Goal: Answer question/provide support

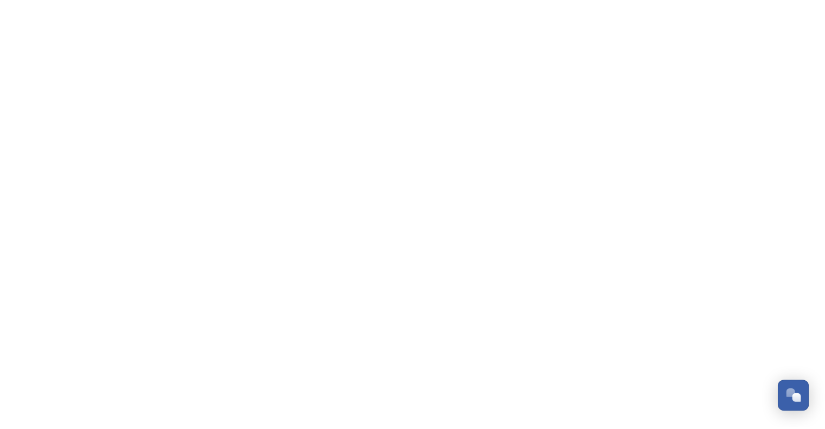
scroll to position [894, 0]
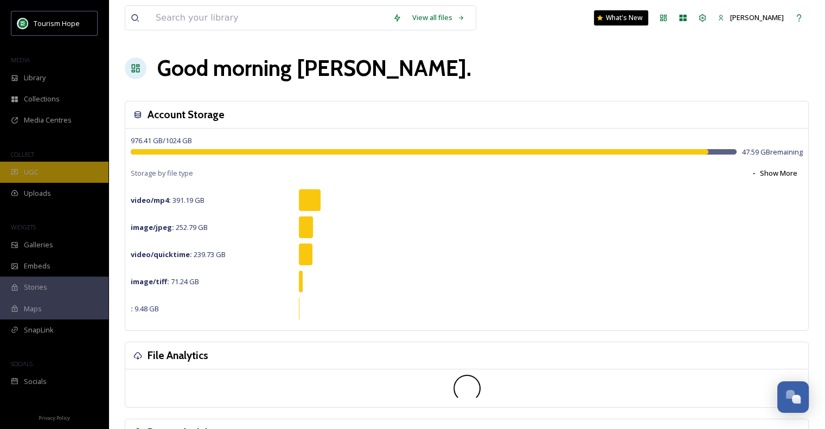
click at [31, 173] on span "UGC" at bounding box center [31, 172] width 15 height 10
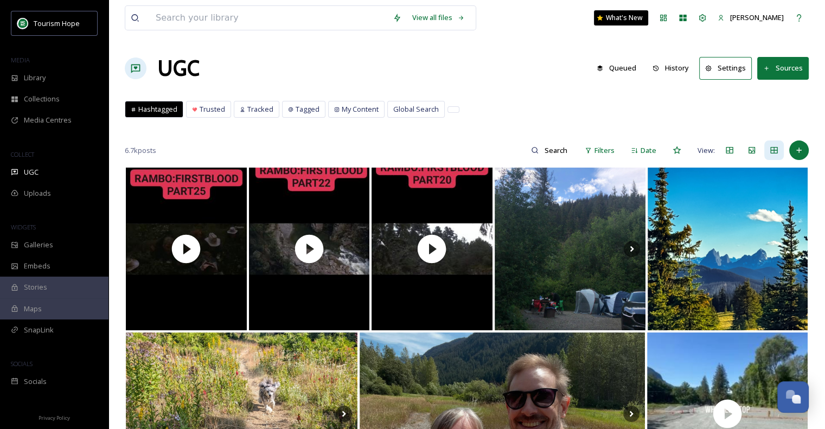
click at [790, 67] on button "Sources" at bounding box center [783, 68] width 52 height 22
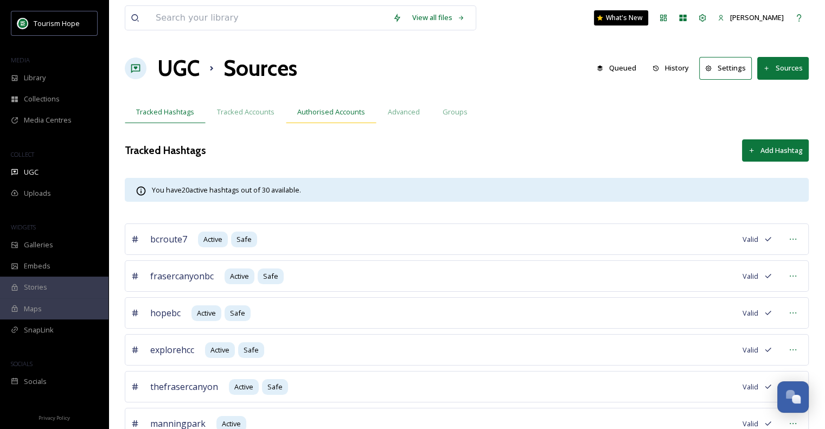
click at [337, 110] on span "Authorised Accounts" at bounding box center [331, 112] width 68 height 10
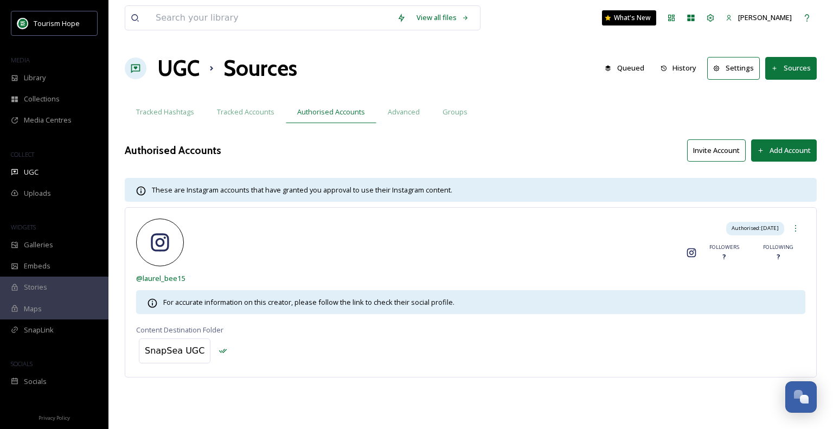
click at [773, 149] on button "Add Account" at bounding box center [784, 150] width 66 height 22
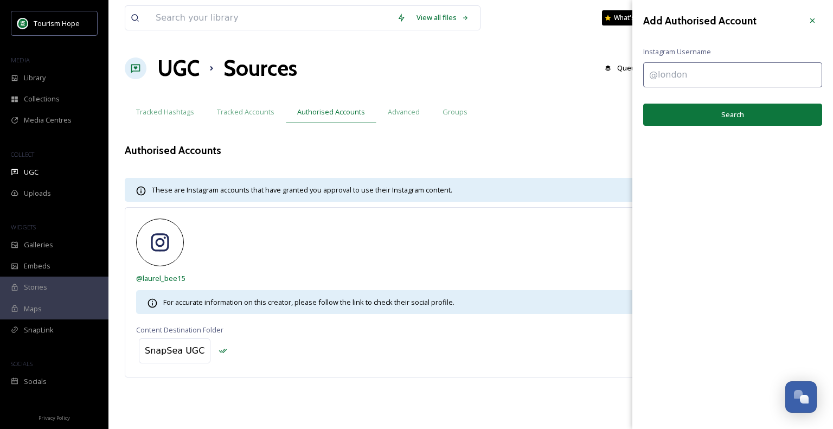
click at [669, 66] on input at bounding box center [732, 74] width 179 height 25
type input "@hmiskatepark"
click at [742, 117] on button "Search" at bounding box center [732, 115] width 179 height 22
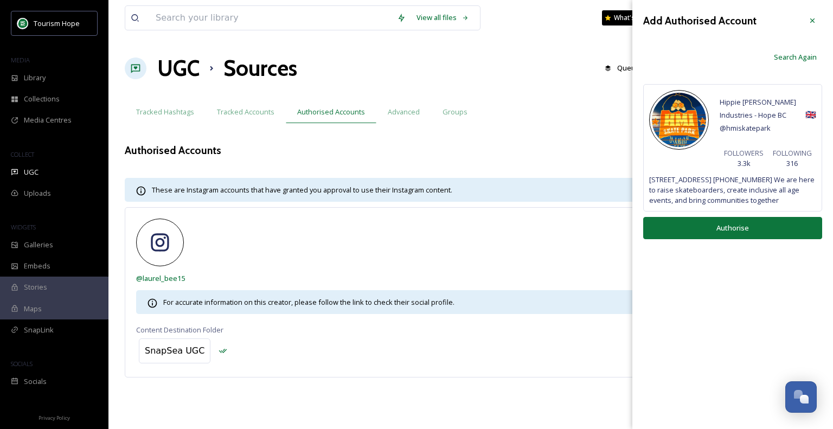
click at [740, 226] on button "Authorise" at bounding box center [732, 228] width 179 height 22
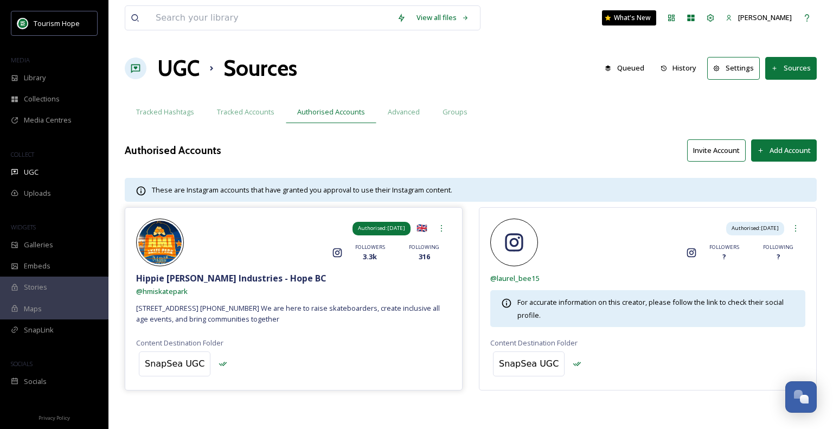
click at [385, 228] on span "Authorised: Aug 14, 2025" at bounding box center [381, 229] width 47 height 8
click at [440, 227] on icon at bounding box center [441, 228] width 9 height 9
click at [371, 280] on div "Hippie Mike Industries - Hope BC" at bounding box center [293, 278] width 315 height 13
click at [161, 362] on div "SnapSea UGC" at bounding box center [175, 363] width 60 height 13
click at [240, 361] on icon at bounding box center [245, 363] width 11 height 11
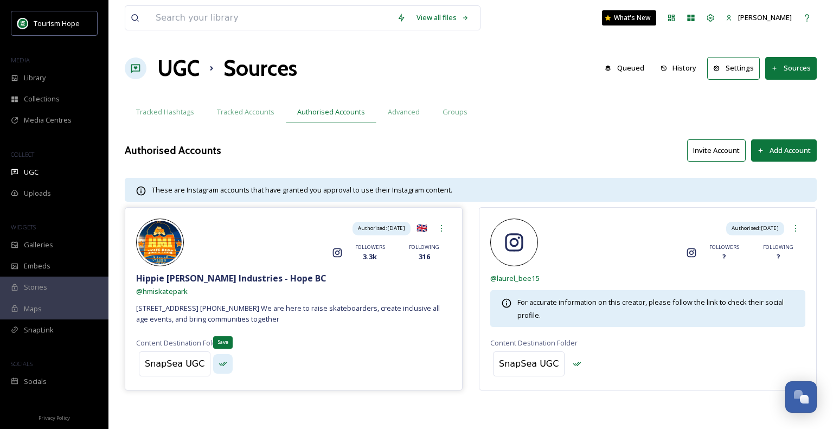
click at [219, 364] on icon at bounding box center [223, 364] width 8 height 4
click at [182, 363] on div "SnapSea UGC" at bounding box center [175, 363] width 60 height 13
click at [201, 361] on input at bounding box center [198, 364] width 119 height 24
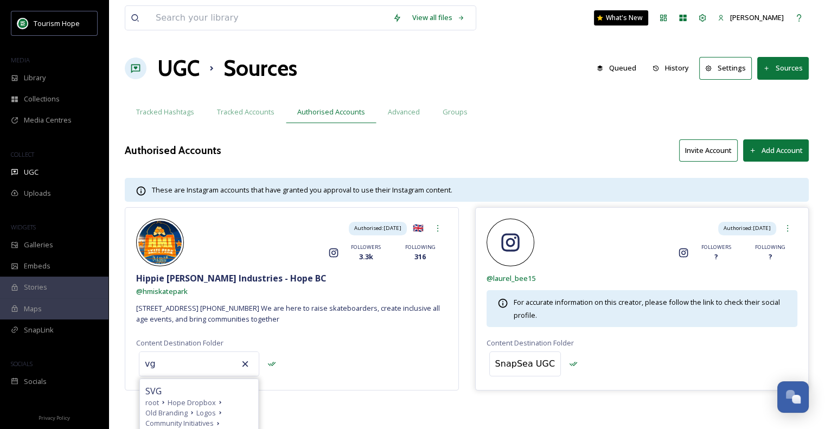
type input "v"
click at [396, 373] on div "1_Vector root Hope Dropbox Old Branding Logos Community Initiatives Community L…" at bounding box center [291, 364] width 311 height 30
click at [402, 399] on div "Authorised: Aug 14, 2025 🇬🇧 Instagram FOLLOWERS 3.3k FOLLOWING 316 Hippie Mike …" at bounding box center [467, 314] width 684 height 215
click at [315, 343] on div "Authorised: Aug 14, 2025 🇬🇧 Instagram FOLLOWERS 3.3k FOLLOWING 316 Hippie Mike …" at bounding box center [292, 298] width 334 height 183
click at [438, 224] on icon at bounding box center [437, 228] width 9 height 9
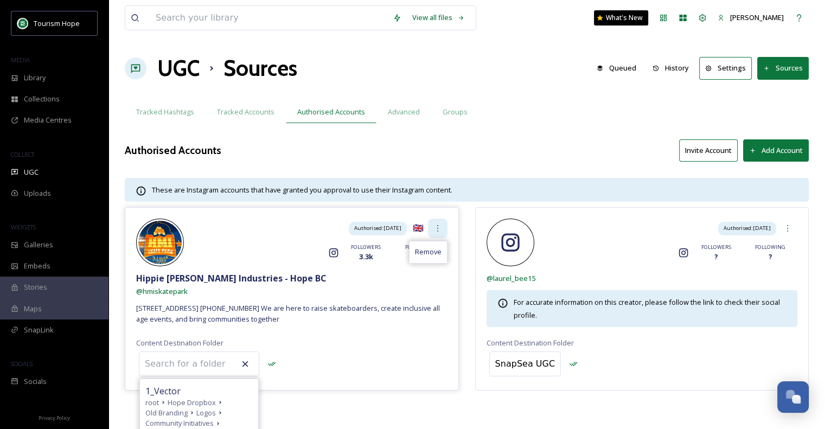
click at [438, 224] on icon at bounding box center [437, 228] width 9 height 9
click at [708, 148] on button "Invite Account" at bounding box center [708, 150] width 59 height 22
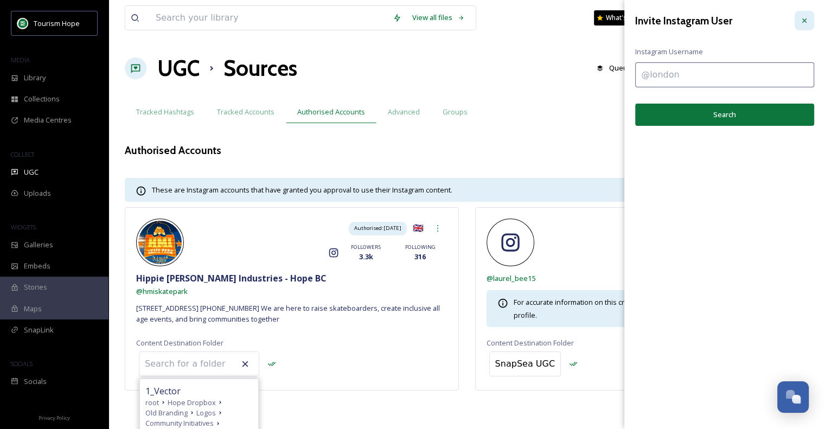
click at [802, 24] on icon at bounding box center [804, 20] width 9 height 9
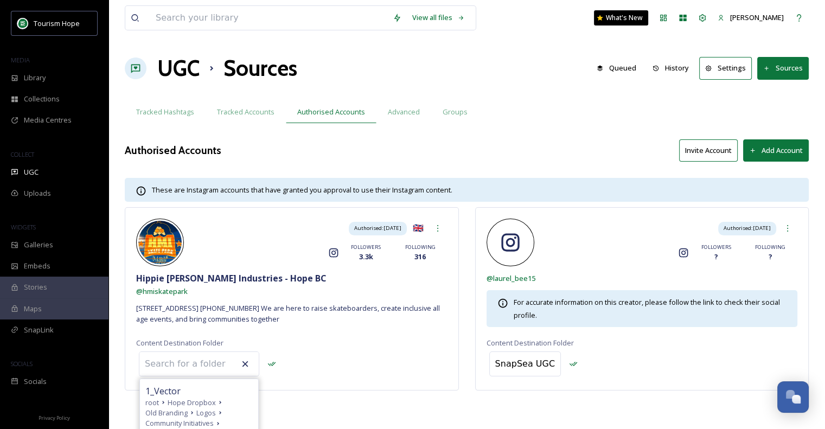
click at [333, 391] on div "Authorised: Aug 14, 2025 🇬🇧 Instagram FOLLOWERS 3.3k FOLLOWING 316 Hippie Mike …" at bounding box center [467, 301] width 684 height 188
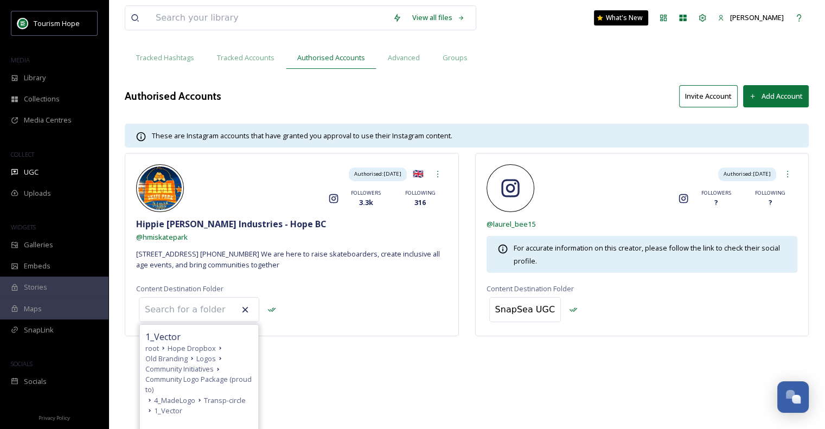
scroll to position [111, 0]
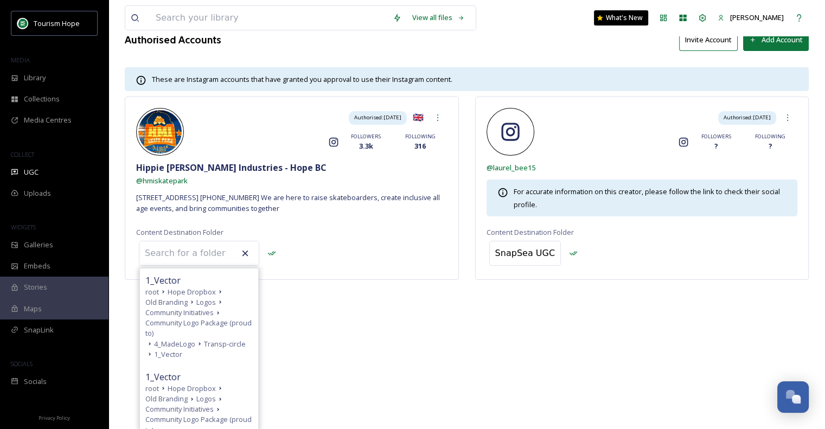
click at [298, 318] on html "Tourism Hope MEDIA Library Collections Media Centres COLLECT UGC Uploads WIDGET…" at bounding box center [412, 103] width 825 height 429
click at [191, 252] on input at bounding box center [198, 253] width 119 height 24
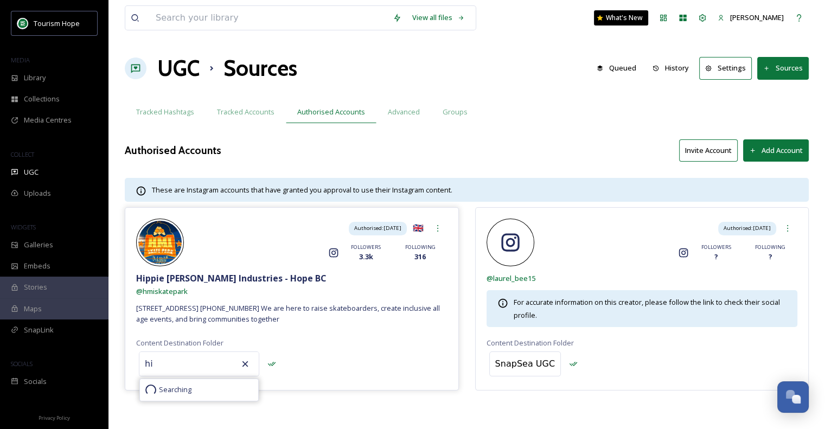
scroll to position [0, 0]
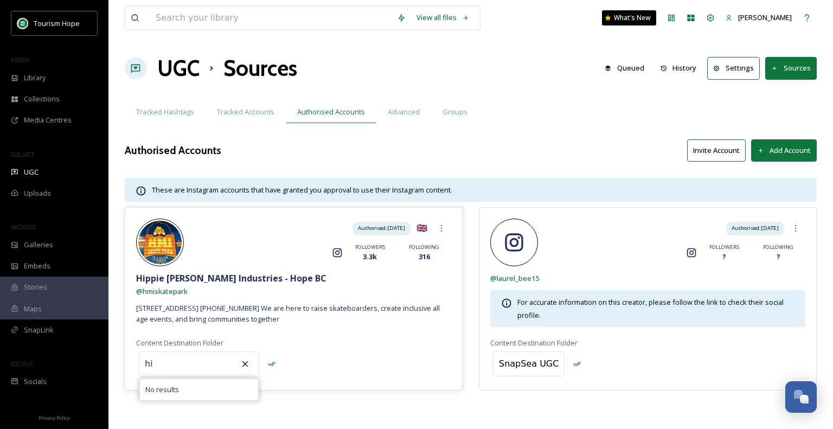
type input "h"
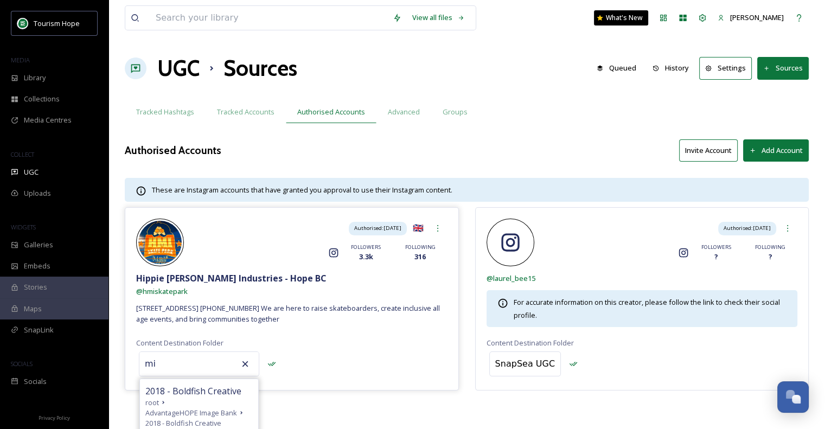
type input "m"
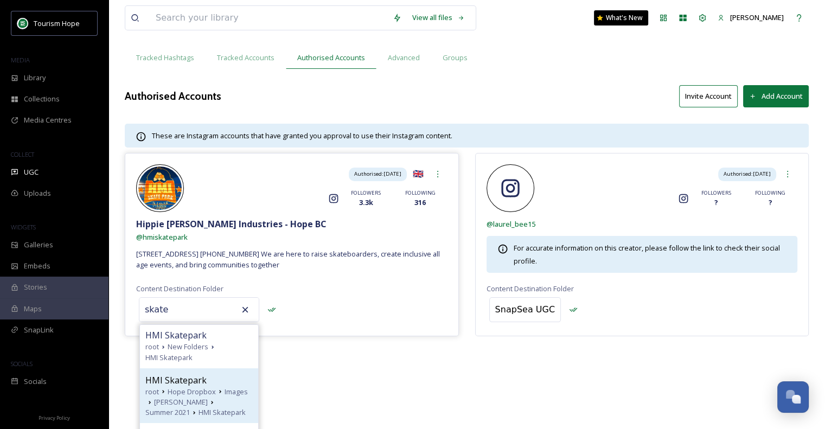
scroll to position [271, 0]
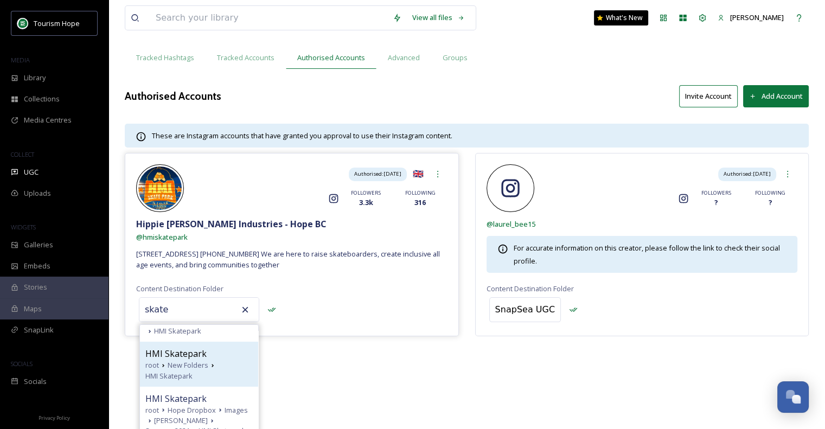
click at [195, 363] on span "New Folders" at bounding box center [188, 365] width 41 height 10
type input "HMI Skatepark"
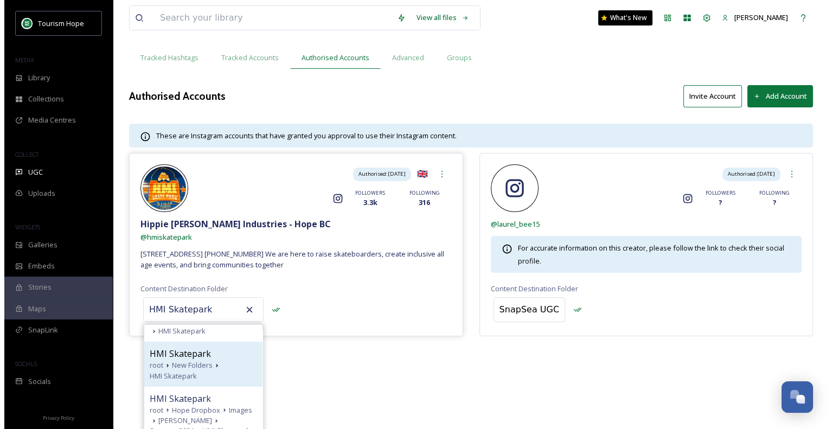
scroll to position [0, 0]
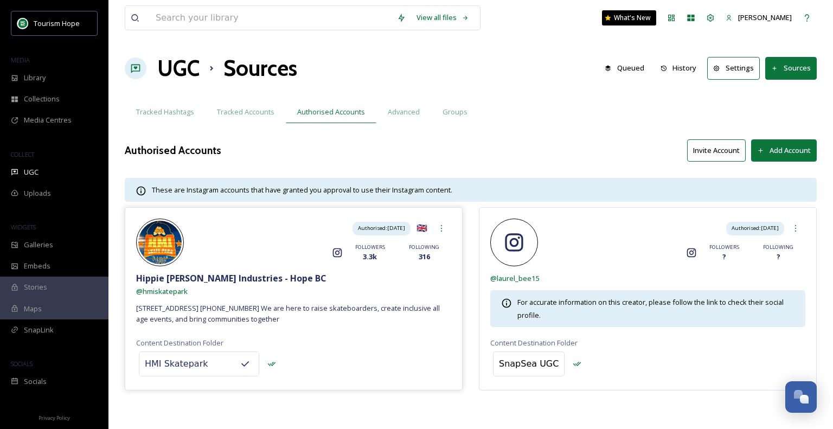
click at [262, 396] on div "Authorised: Aug 14, 2025 🇬🇧 Instagram FOLLOWERS 3.3k FOLLOWING 316 Hippie Mike …" at bounding box center [471, 314] width 692 height 215
click at [801, 396] on div "Open Chat" at bounding box center [804, 399] width 9 height 9
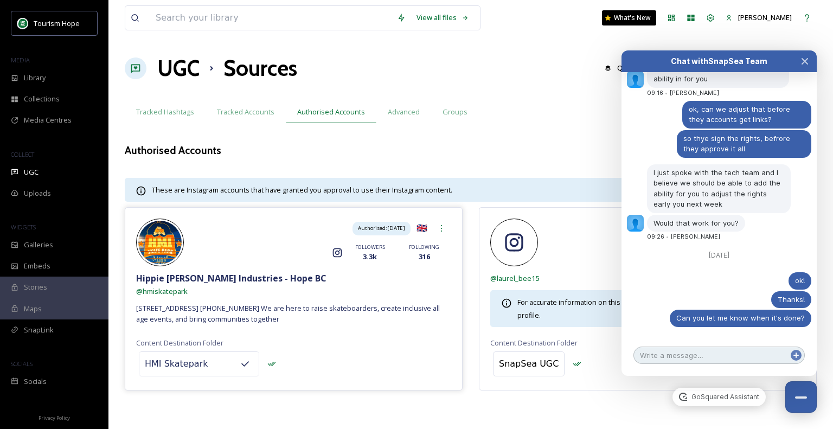
click at [707, 357] on textarea at bounding box center [718, 355] width 171 height 17
type textarea "hi got a question"
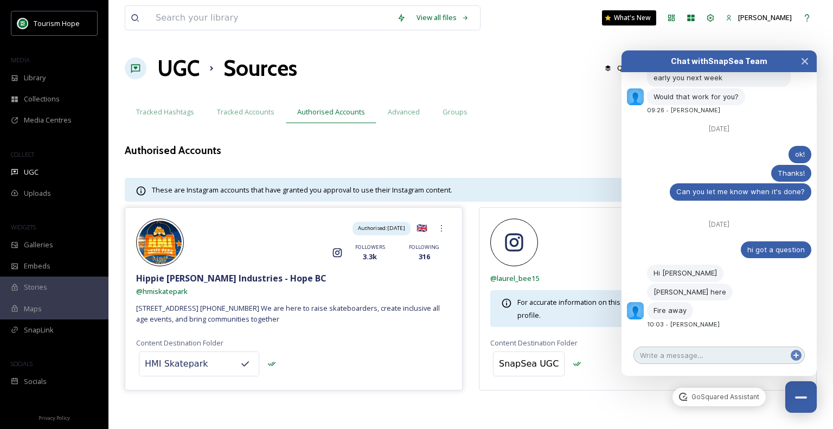
scroll to position [1019, 0]
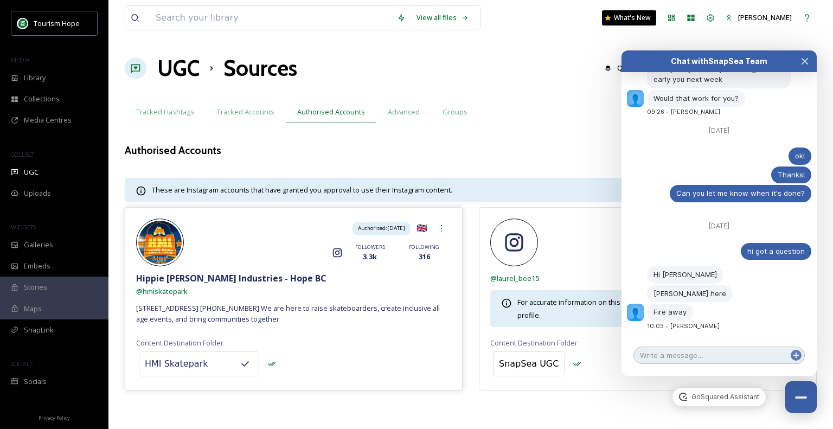
click at [696, 360] on textarea at bounding box center [718, 355] width 171 height 17
click at [683, 354] on textarea at bounding box center [718, 355] width 171 height 17
paste textarea "[URL][DOMAIN_NAME]"
type textarea "[URL][DOMAIN_NAME]"
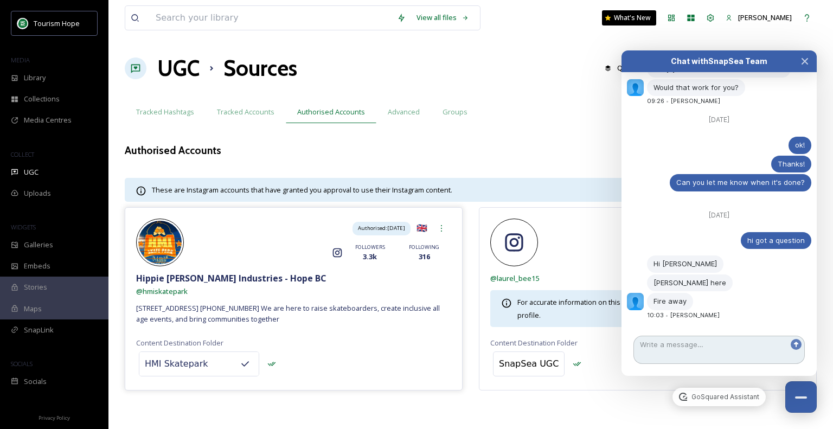
scroll to position [1053, 0]
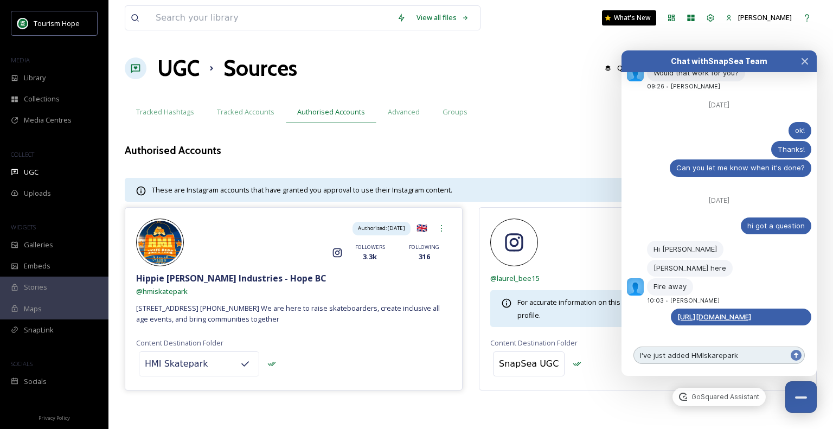
type textarea "I've just added HMIskarepark"
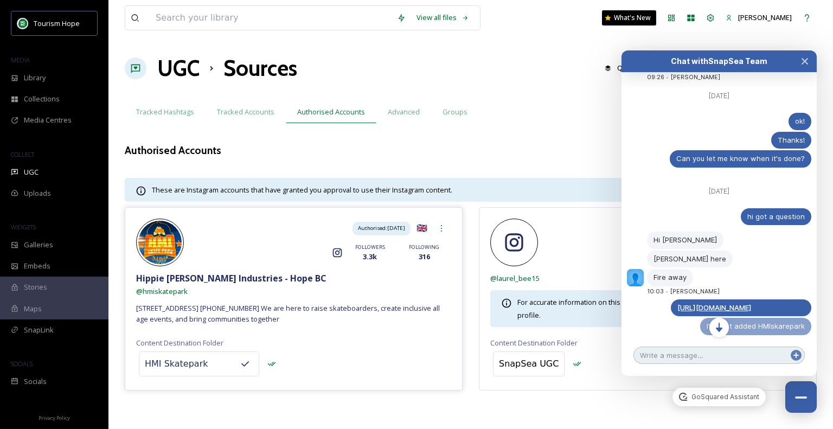
scroll to position [1072, 0]
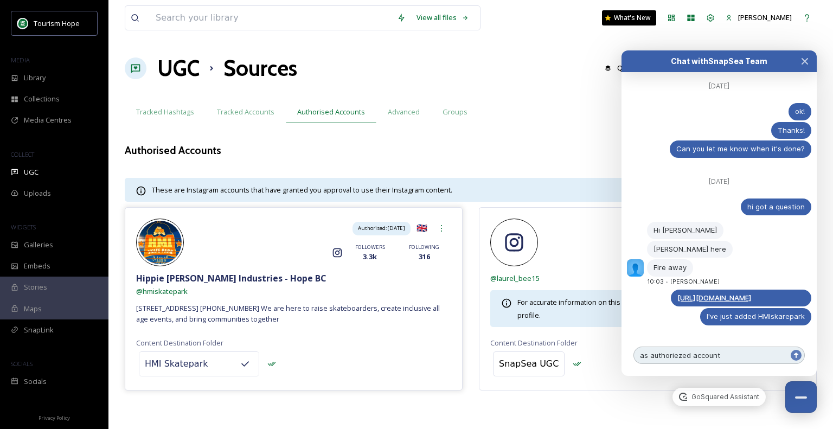
type textarea "as authoriezed account"
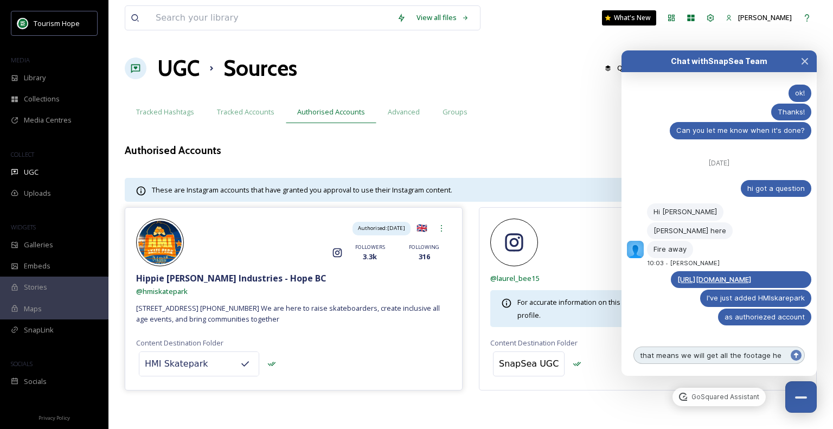
scroll to position [1102, 0]
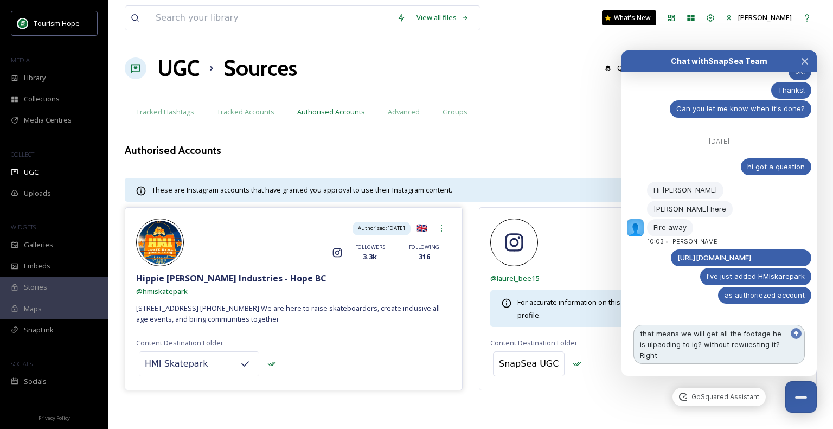
type textarea "that means we will get all the footage he is ulpaoding to ig? without rewuestin…"
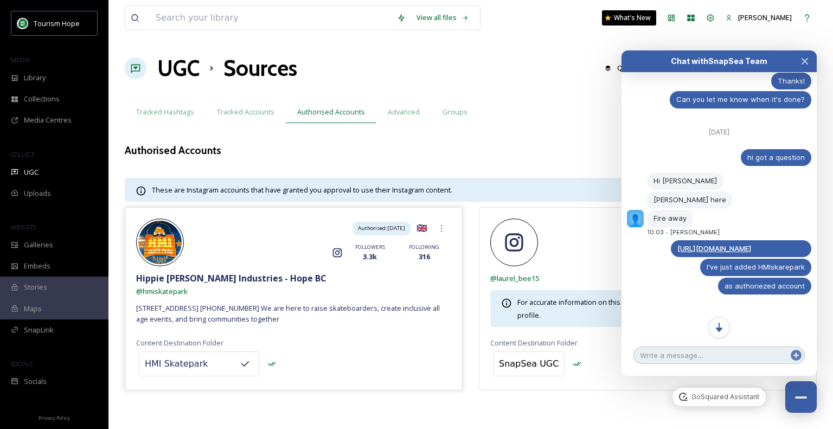
scroll to position [1130, 0]
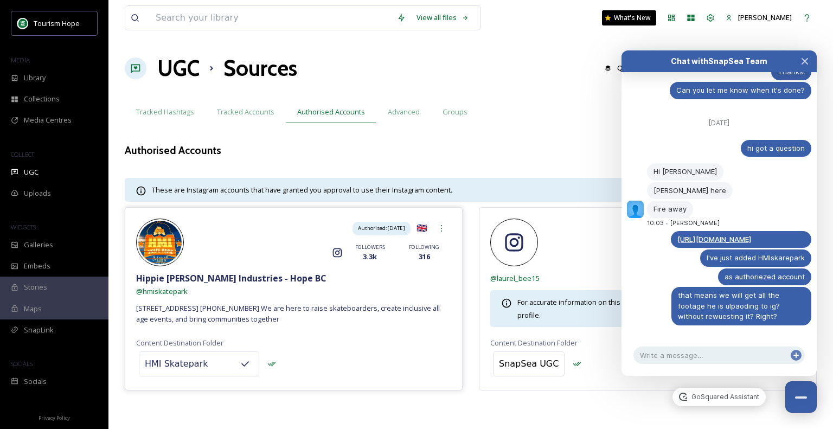
click at [273, 394] on div "Authorised: Aug 14, 2025 🇬🇧 Instagram FOLLOWERS 3.3k FOLLOWING 316 Hippie Mike …" at bounding box center [471, 314] width 692 height 215
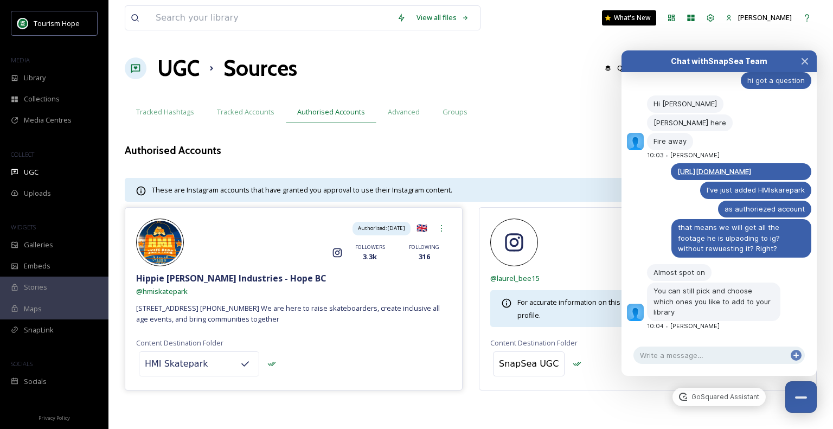
scroll to position [1209, 0]
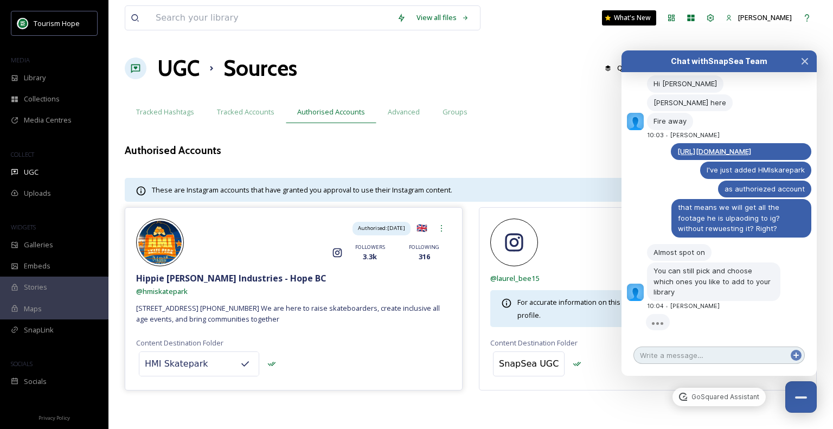
click at [681, 356] on textarea at bounding box center [718, 355] width 171 height 17
type textarea "ok!"
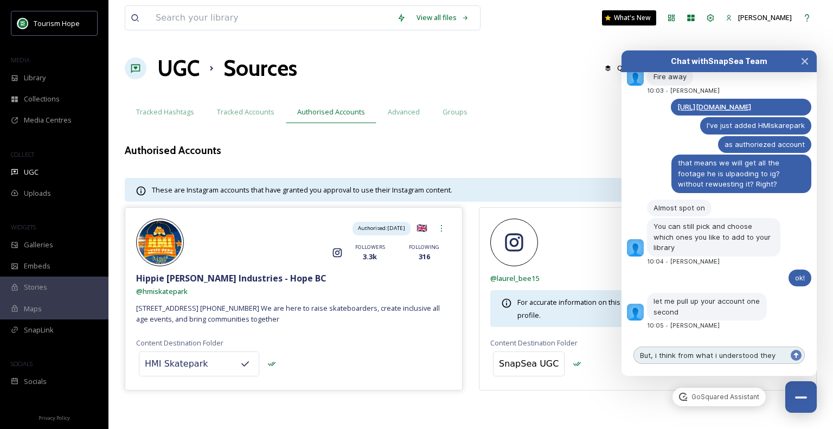
scroll to position [1265, 0]
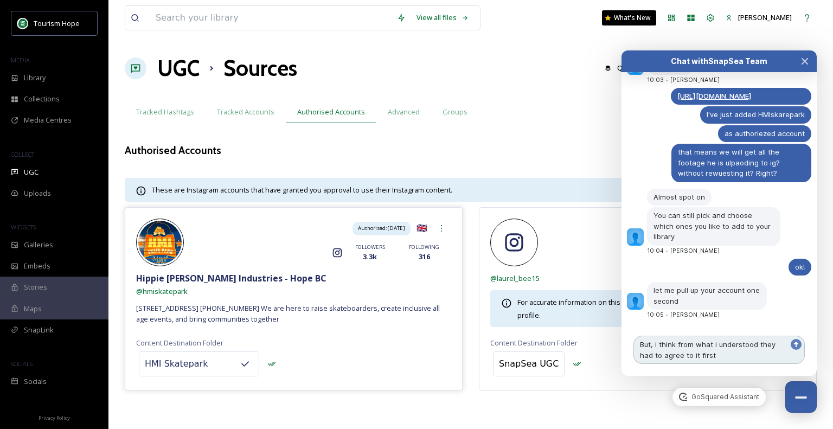
type textarea "But, i think from what i understood they had to agree to it first"
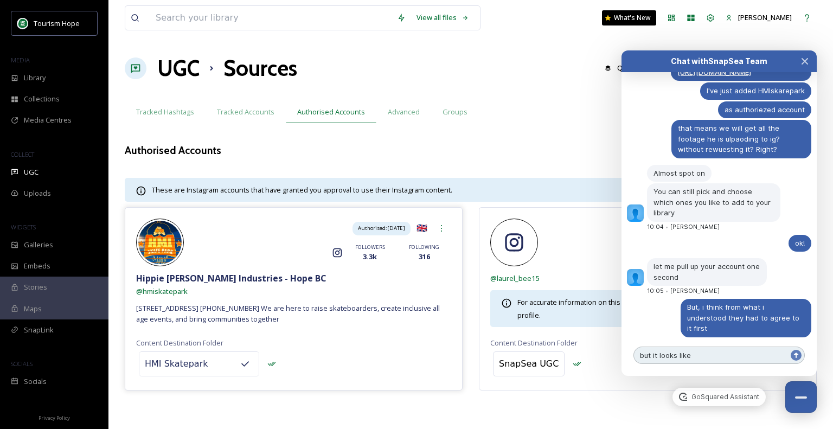
scroll to position [1308, 0]
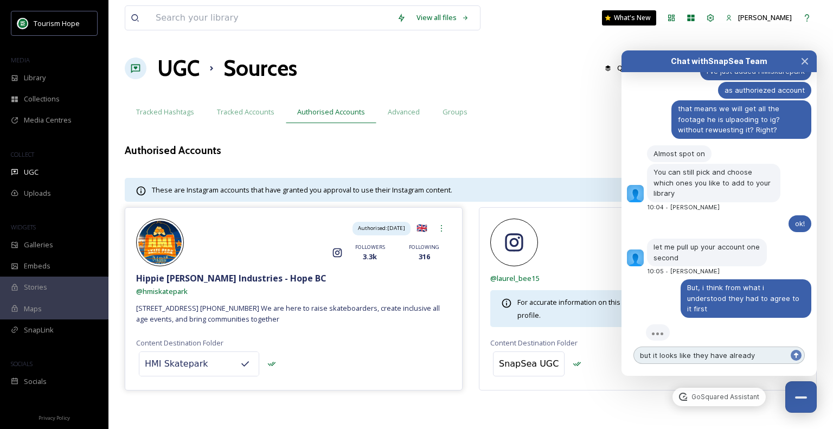
type textarea "but it looks like they have already authorized"
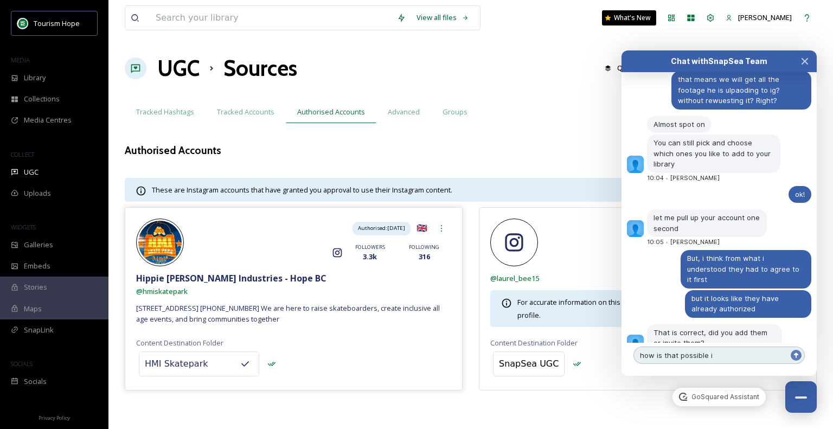
scroll to position [1358, 0]
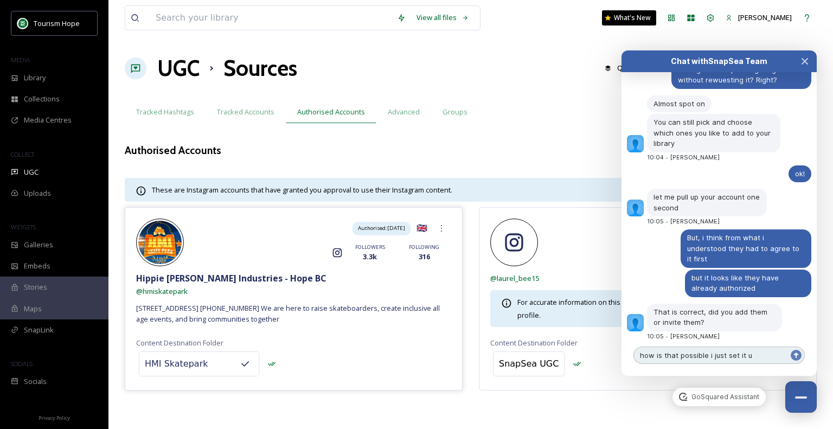
type textarea "how is that possible i just set it up"
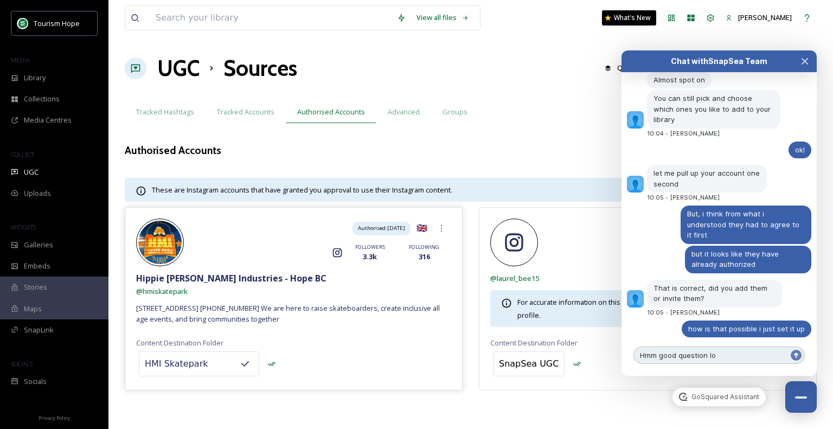
type textarea "Hmm good question lol"
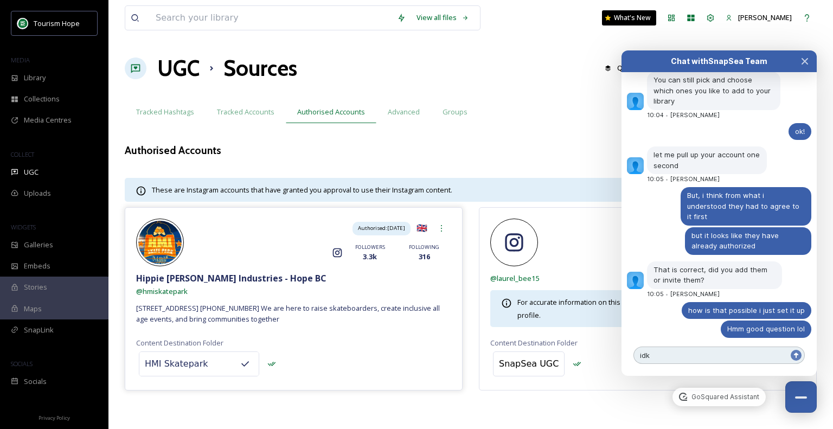
type textarea "idk"
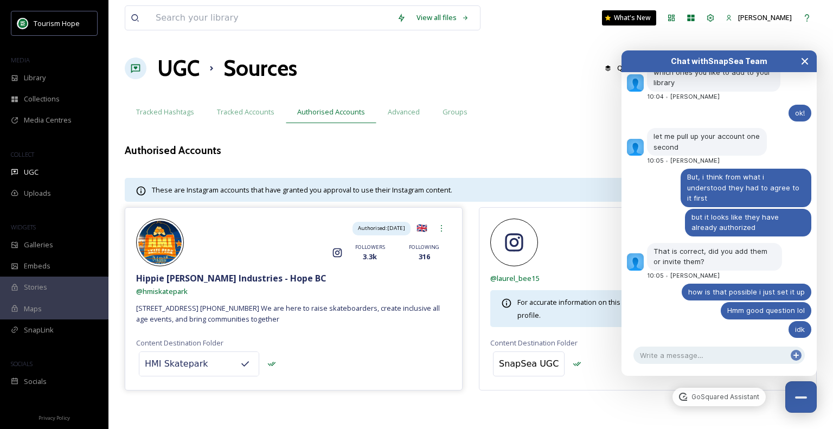
click at [801, 58] on icon "Close Chat" at bounding box center [805, 61] width 9 height 9
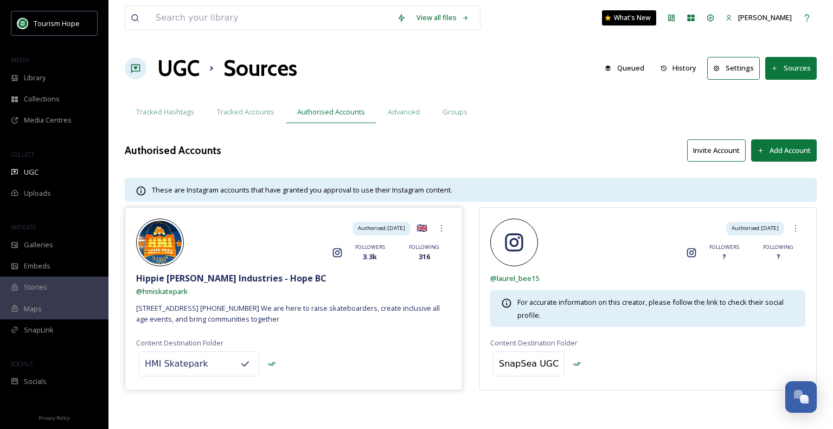
click at [732, 157] on button "Invite Account" at bounding box center [716, 150] width 59 height 22
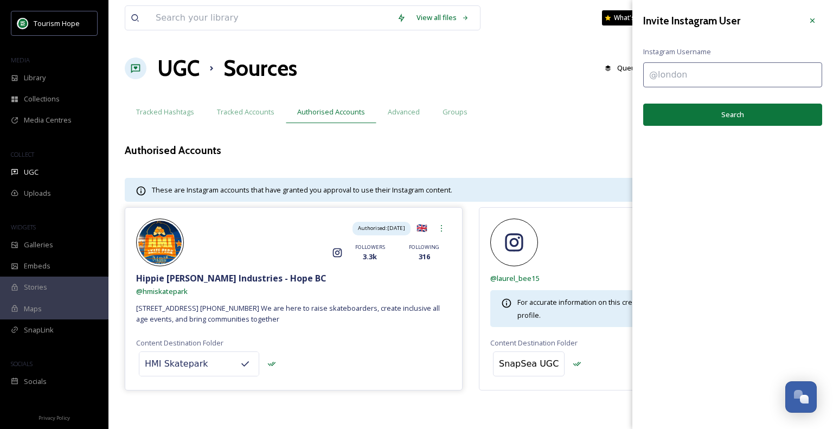
click at [711, 74] on input at bounding box center [732, 74] width 179 height 25
type input "@hmiskate"
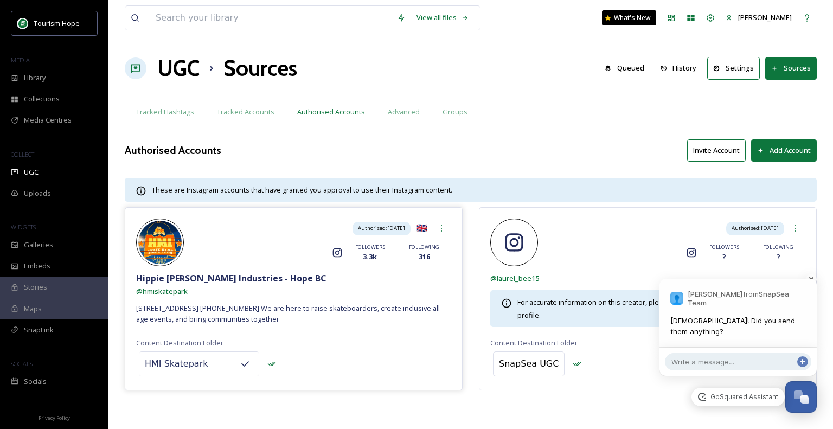
click at [731, 320] on div "Cody Dillabough from SnapSea Team Haha! Did you send them anything?" at bounding box center [738, 313] width 157 height 69
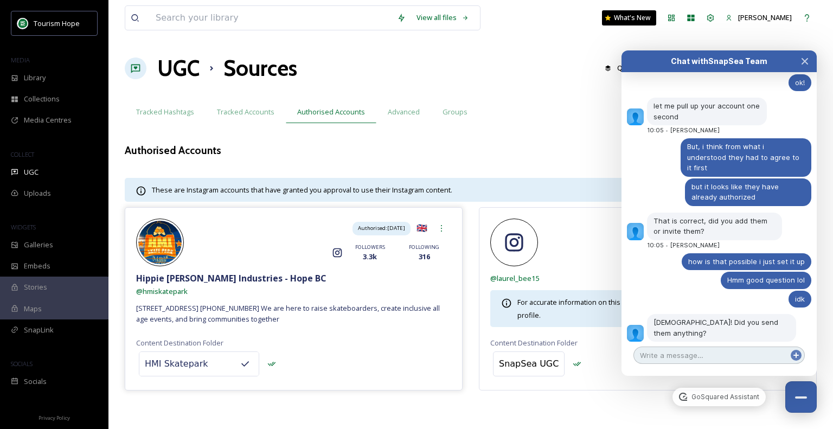
click at [662, 355] on textarea at bounding box center [718, 355] width 171 height 17
type textarea "no!"
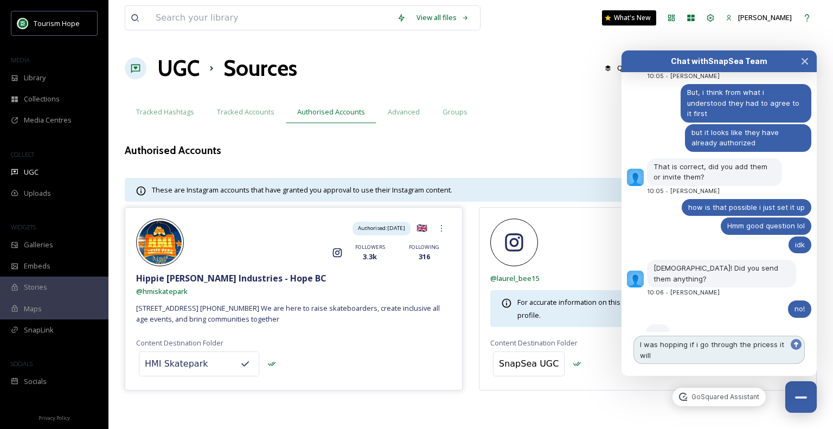
scroll to position [1525, 0]
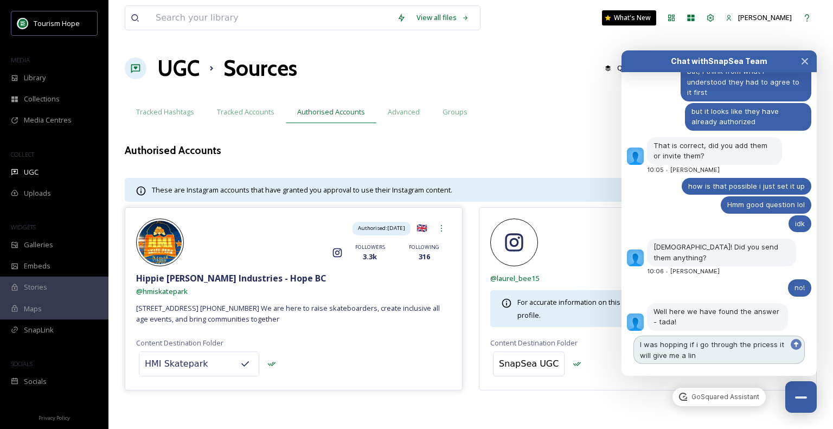
type textarea "I was hopping if i go through the pricess it will give me a link"
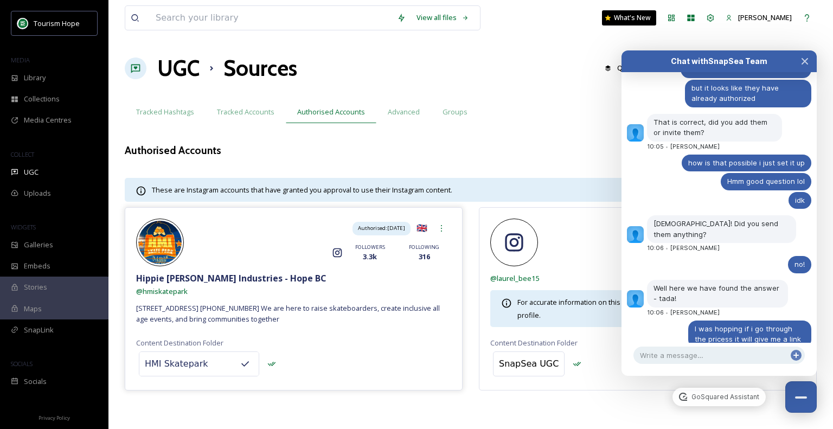
click at [726, 280] on div "Well here we have found the answer - tada!" at bounding box center [717, 294] width 141 height 28
click at [738, 280] on div "Well here we have found the answer - tada!" at bounding box center [717, 294] width 141 height 28
click at [701, 355] on textarea at bounding box center [718, 355] width 171 height 17
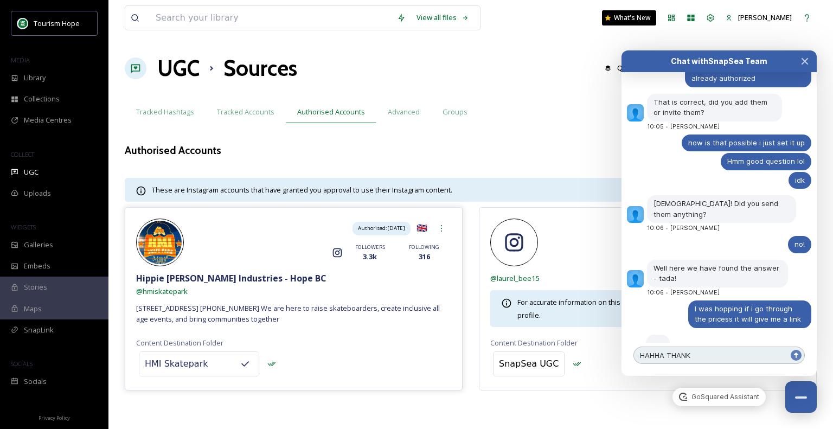
type textarea "HAHHA THANKS"
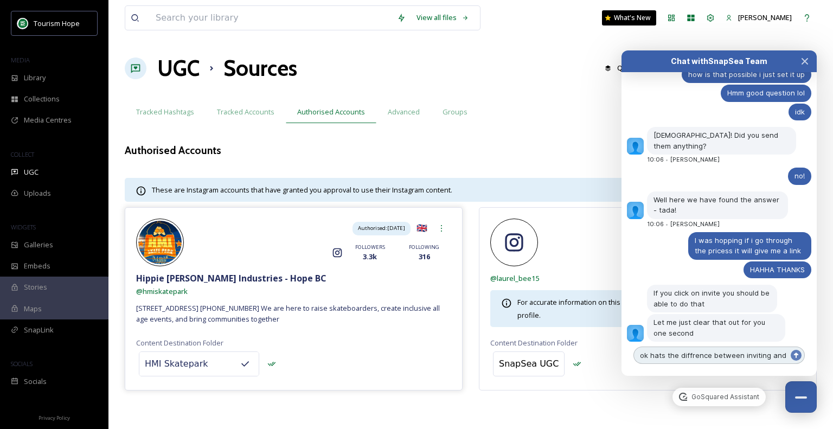
scroll to position [1647, 0]
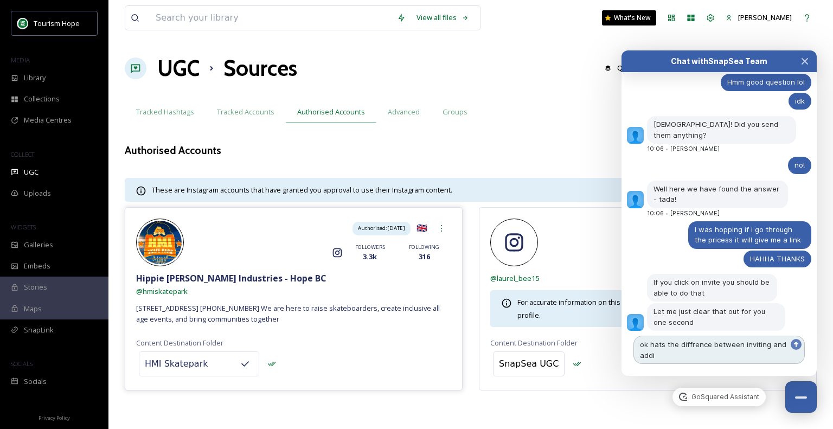
type textarea "ok hats the diffrence between inviting and addin"
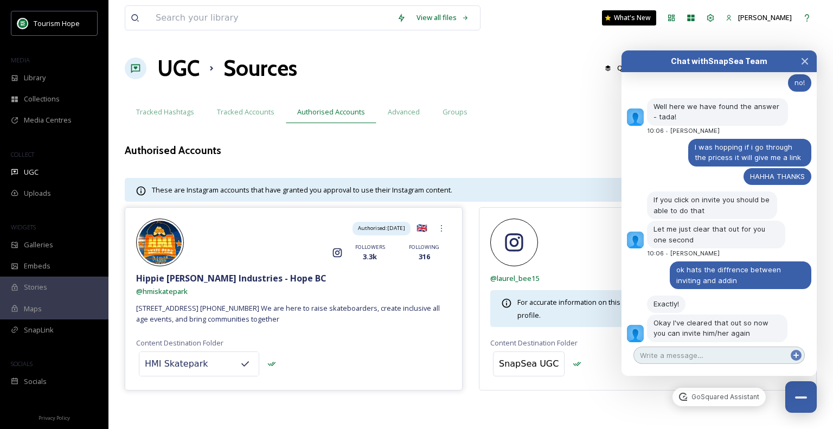
scroll to position [1750, 0]
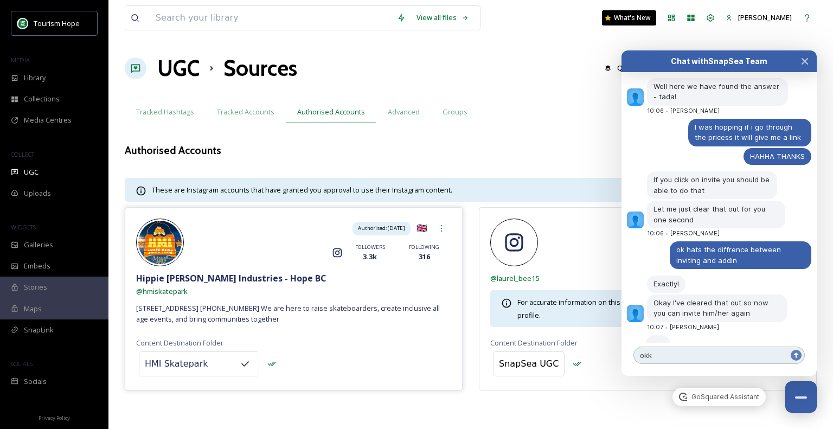
type textarea "okkk"
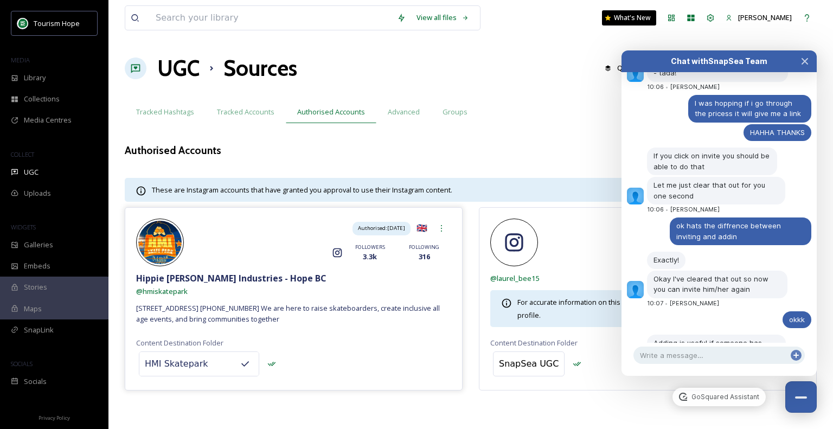
scroll to position [1804, 0]
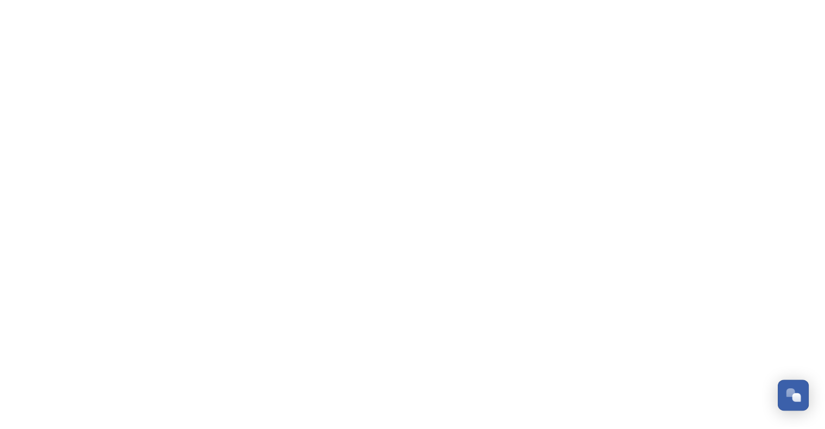
scroll to position [894, 0]
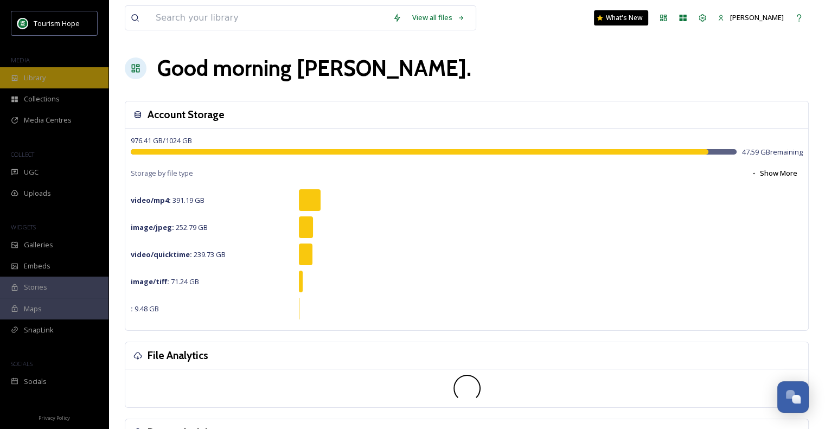
click at [61, 78] on div "Library" at bounding box center [54, 77] width 108 height 21
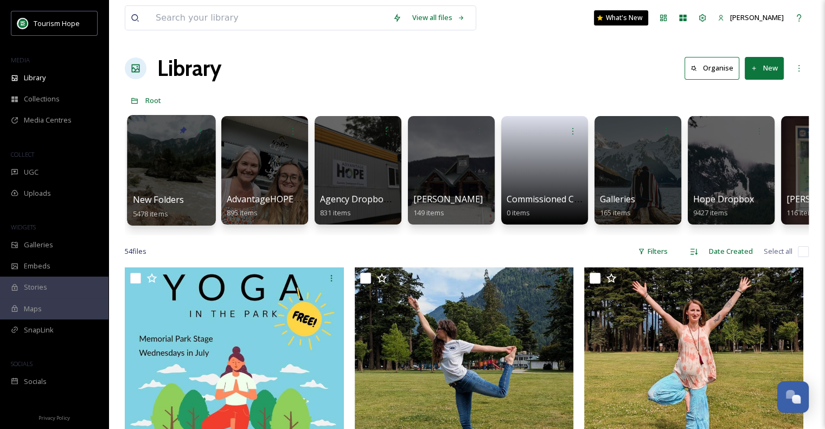
click at [154, 165] on div at bounding box center [171, 170] width 88 height 111
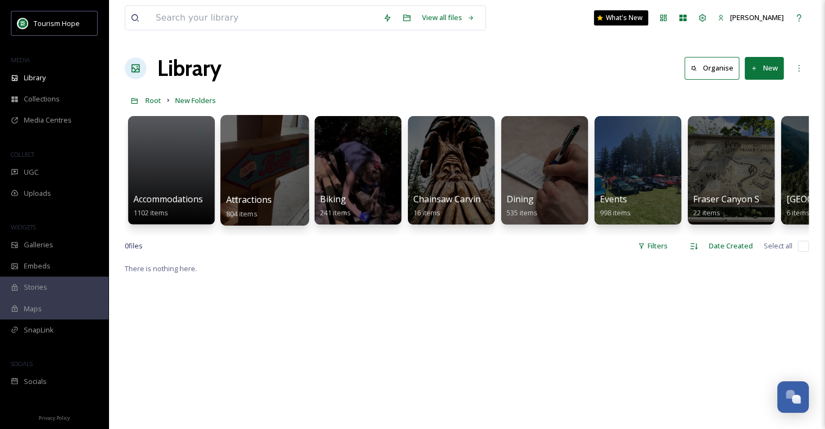
click at [260, 167] on div at bounding box center [264, 170] width 88 height 111
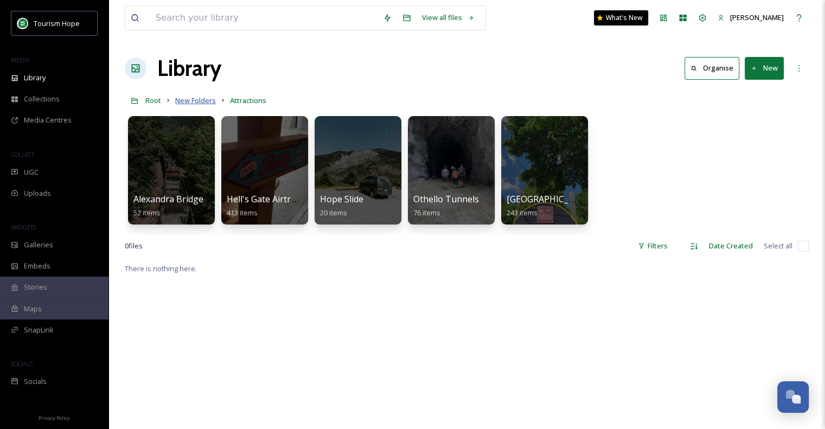
click at [189, 99] on span "New Folders" at bounding box center [195, 100] width 41 height 10
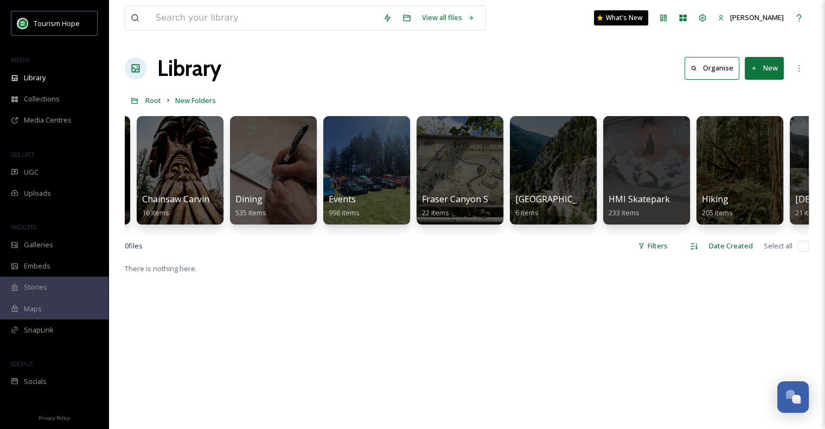
scroll to position [0, 345]
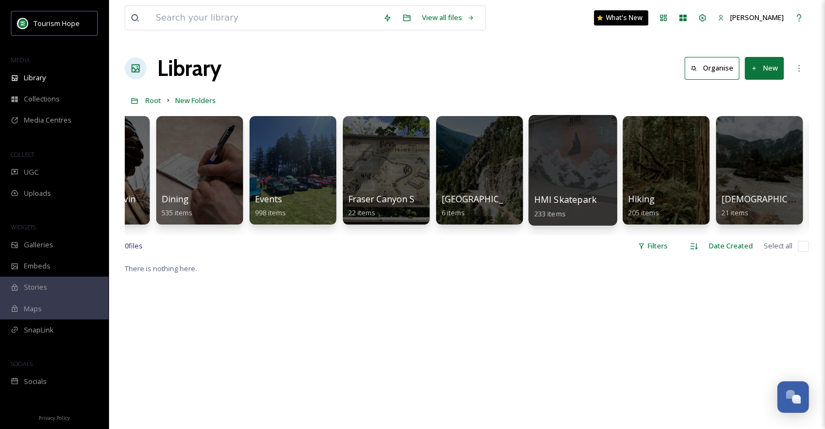
click at [592, 151] on div at bounding box center [572, 170] width 88 height 111
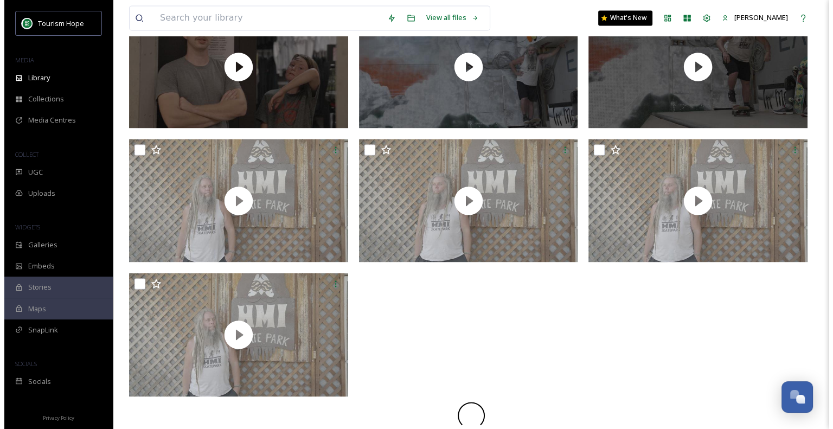
scroll to position [1618, 0]
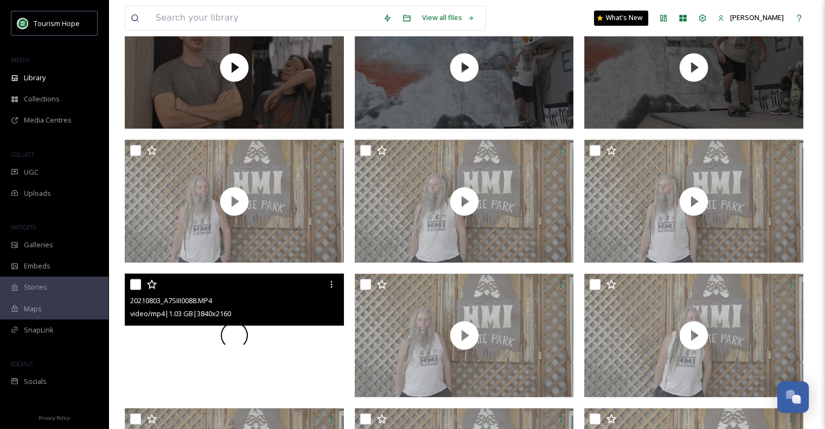
click at [237, 335] on span at bounding box center [234, 335] width 33 height 33
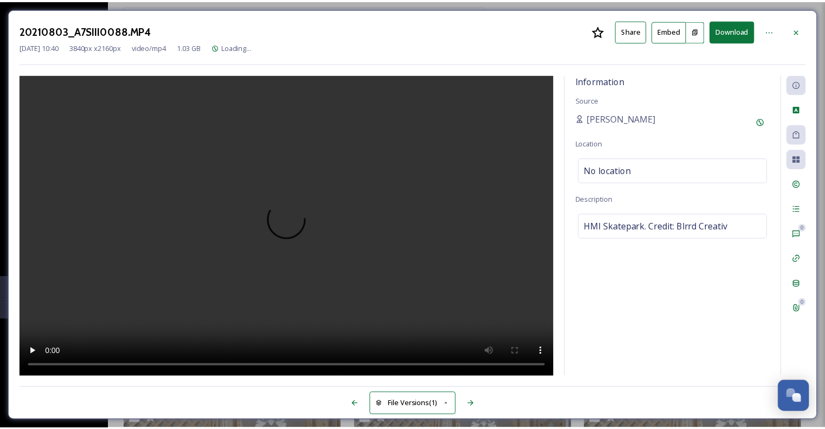
scroll to position [1634, 0]
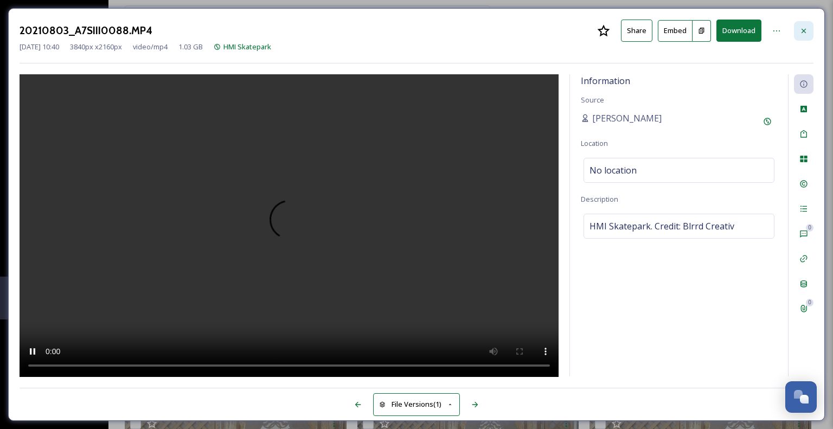
click at [802, 35] on div at bounding box center [804, 31] width 20 height 20
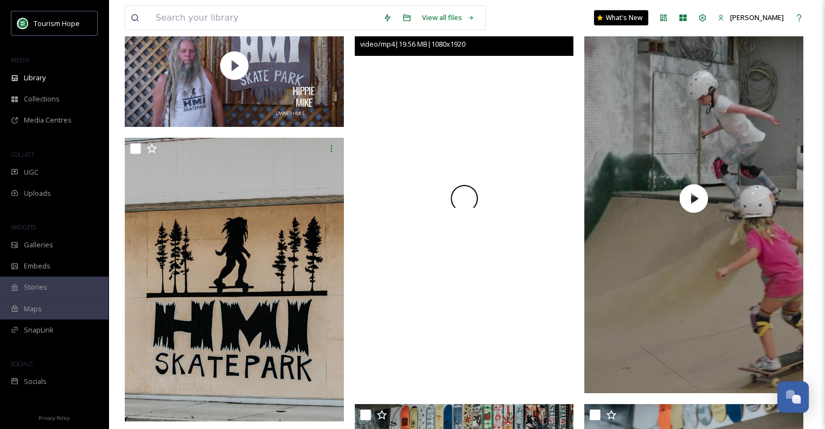
scroll to position [3207, 0]
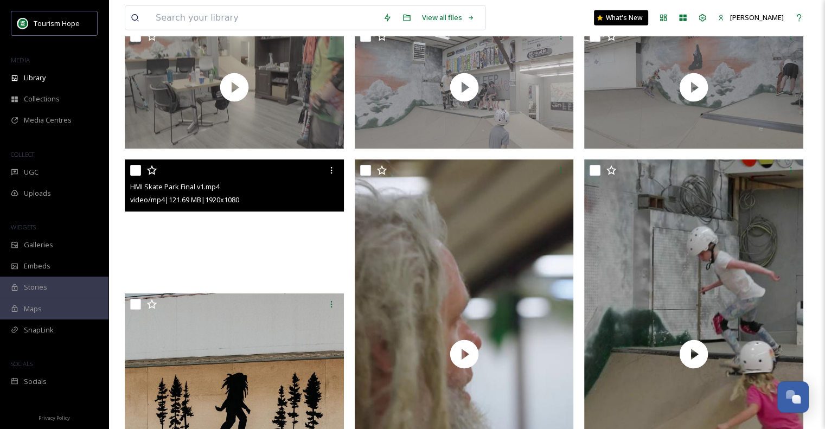
click at [239, 267] on video "HMI Skate Park Final v1.mp4" at bounding box center [234, 220] width 219 height 123
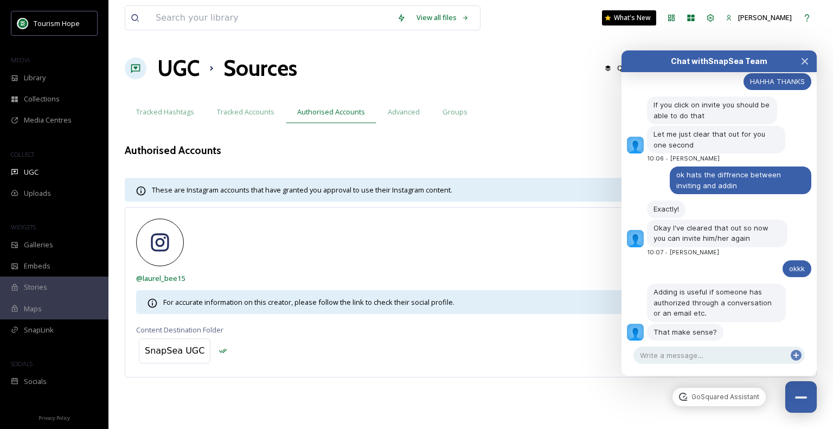
scroll to position [1823, 0]
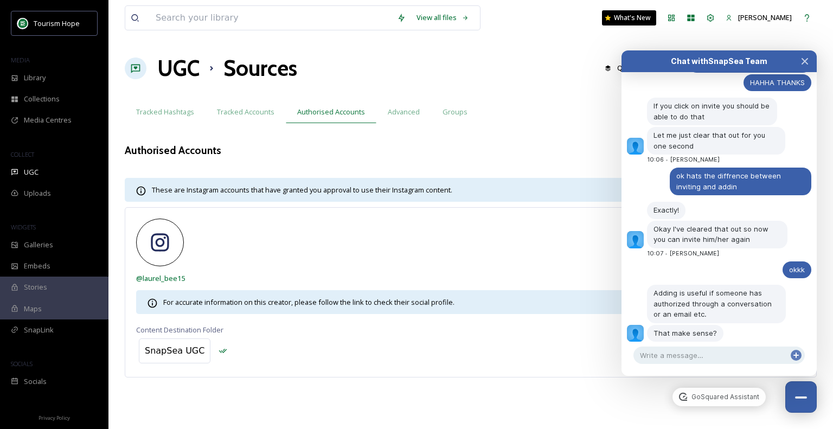
click at [730, 350] on textarea at bounding box center [718, 355] width 171 height 17
type textarea "ahhh"
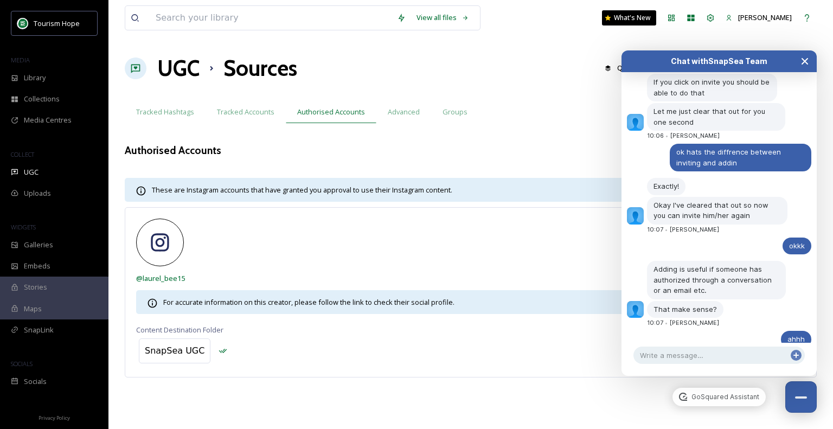
click at [802, 64] on icon "Close Chat" at bounding box center [804, 61] width 5 height 5
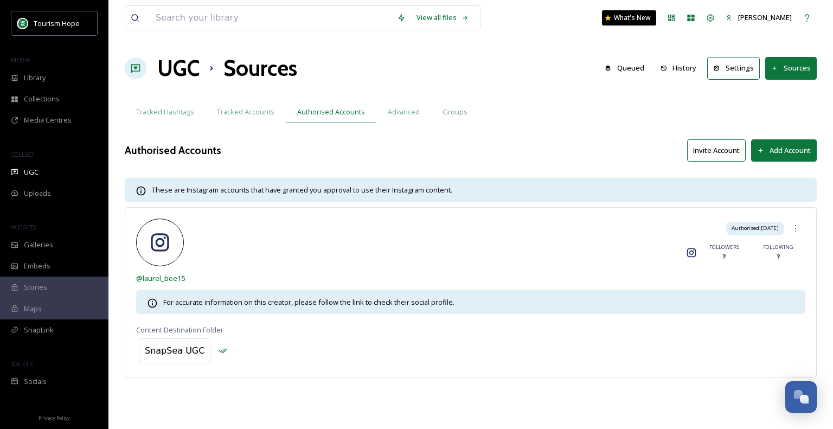
click at [741, 149] on button "Invite Account" at bounding box center [716, 150] width 59 height 22
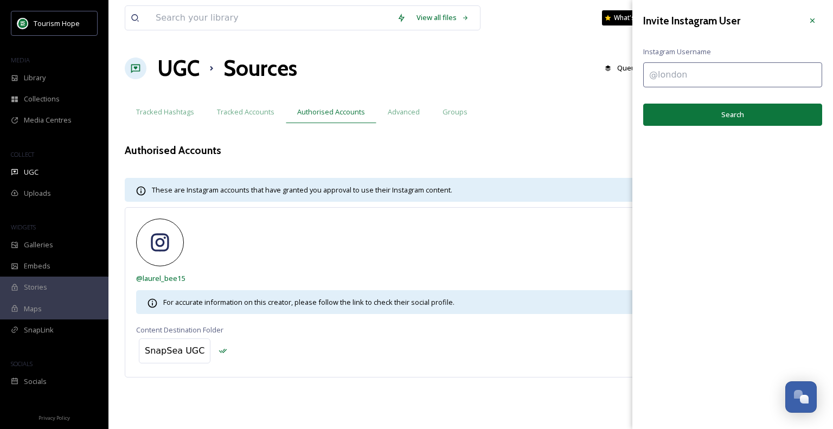
click at [717, 78] on input at bounding box center [732, 74] width 179 height 25
type input "@hmiskatepark"
click at [726, 110] on button "Search" at bounding box center [732, 115] width 179 height 22
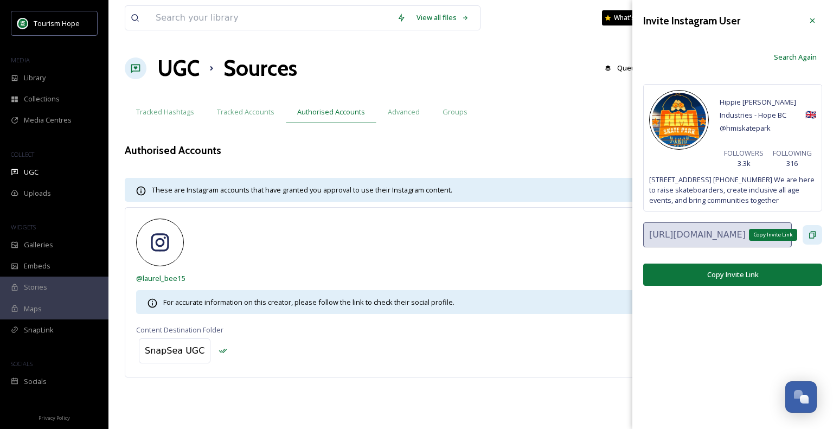
click at [810, 236] on icon at bounding box center [812, 235] width 9 height 9
click at [739, 273] on button "Copy Invite Link" at bounding box center [732, 275] width 179 height 22
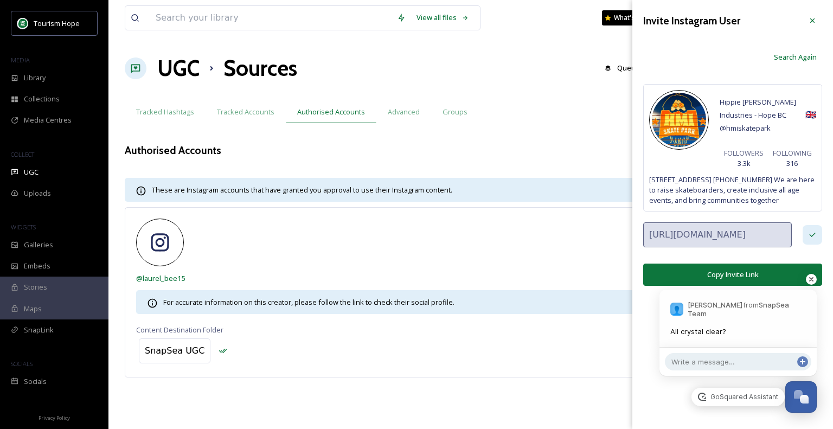
scroll to position [1877, 0]
click at [737, 364] on textarea at bounding box center [738, 361] width 146 height 17
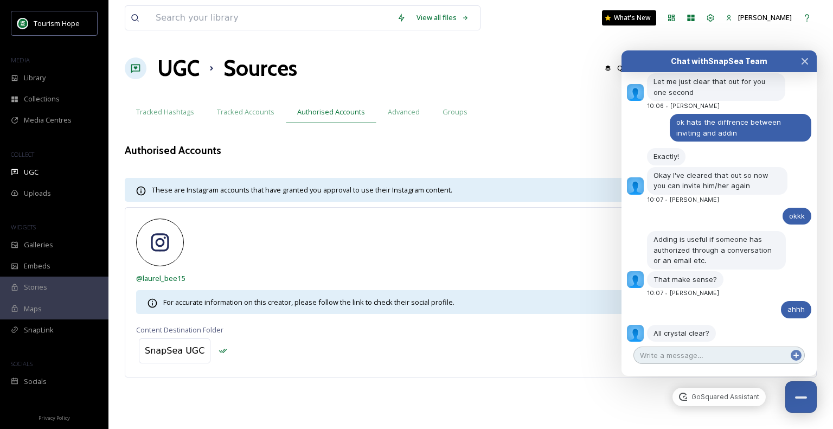
click at [740, 362] on textarea at bounding box center [718, 355] width 171 height 17
type textarea "like always with you guys!!"
click at [796, 358] on icon at bounding box center [796, 355] width 9 height 9
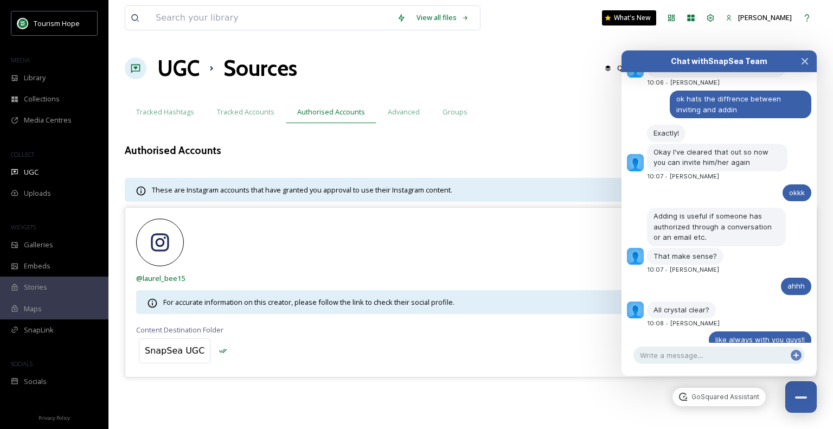
click at [588, 344] on div "SnapSea UGC" at bounding box center [470, 351] width 669 height 30
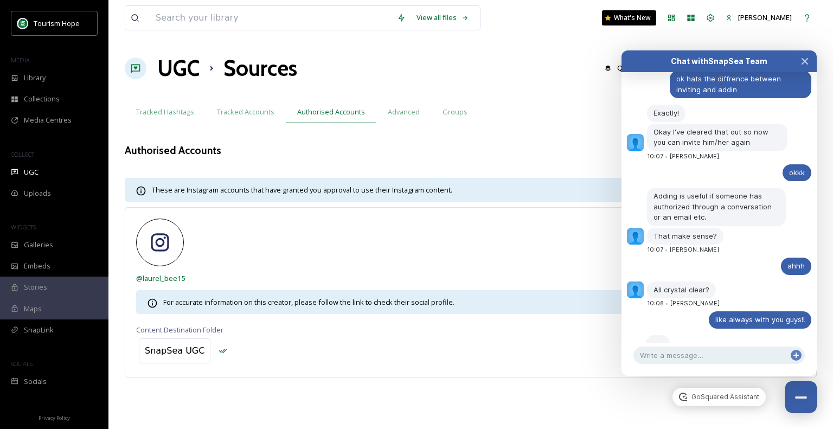
scroll to position [1962, 0]
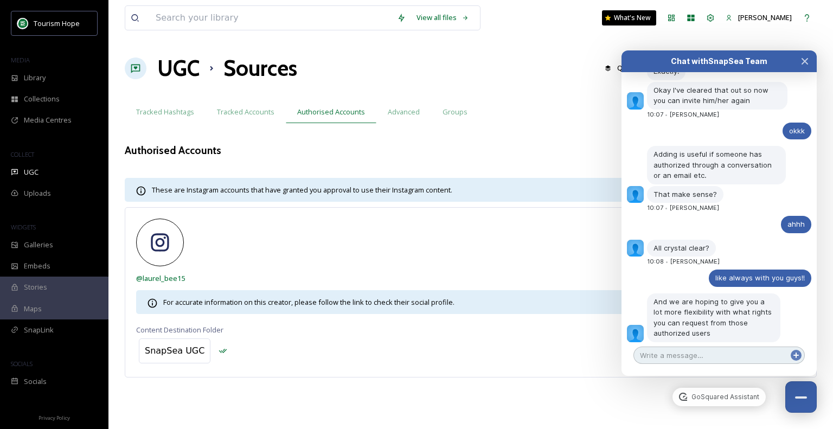
click at [725, 355] on textarea at bounding box center [718, 355] width 171 height 17
type textarea "im hopping for that too"
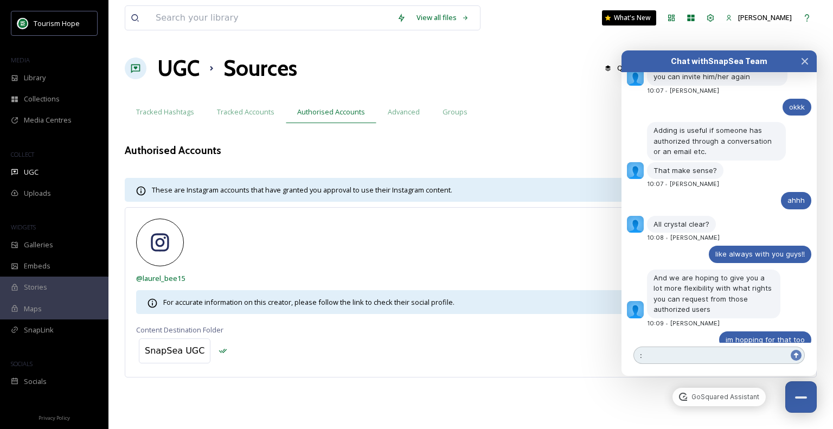
type textarea ":D"
